Goal: Navigation & Orientation: Find specific page/section

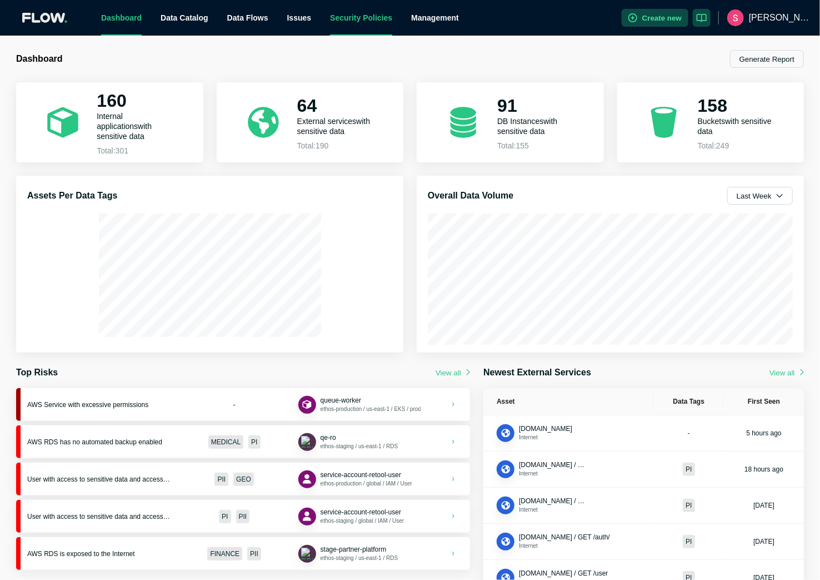
click at [361, 15] on link "Security Policies" at bounding box center [361, 17] width 62 height 9
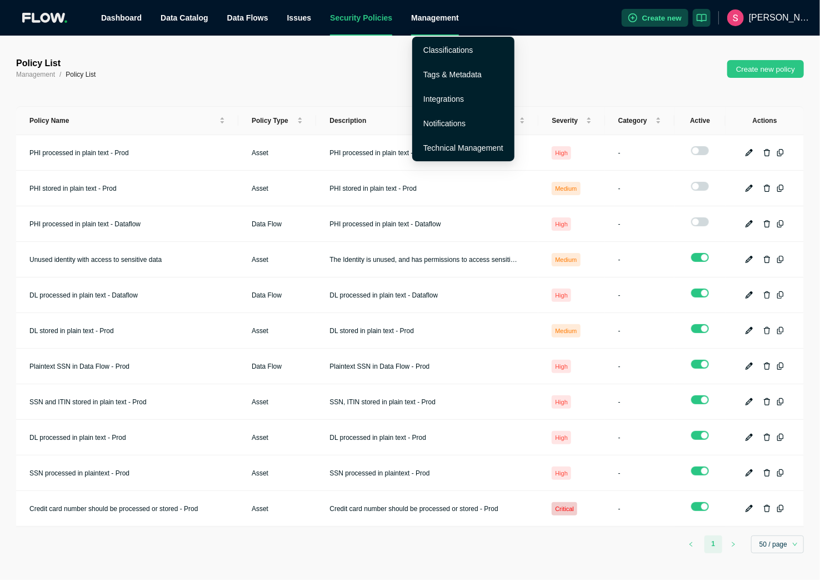
click at [429, 19] on div "Management" at bounding box center [435, 18] width 48 height 36
click at [441, 50] on link "Classifications" at bounding box center [447, 50] width 49 height 9
